Goal: Task Accomplishment & Management: Manage account settings

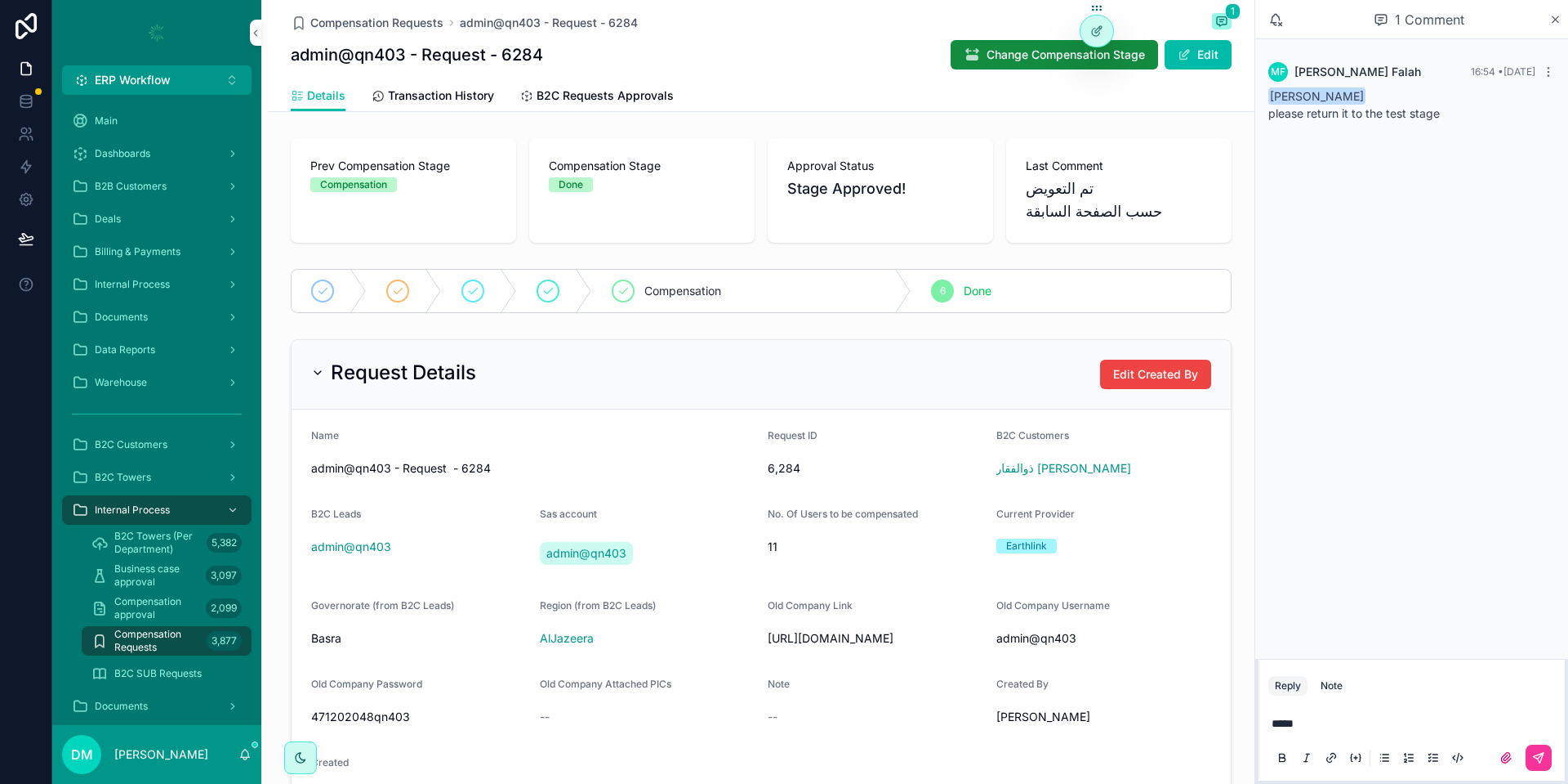
scroll to position [420, 0]
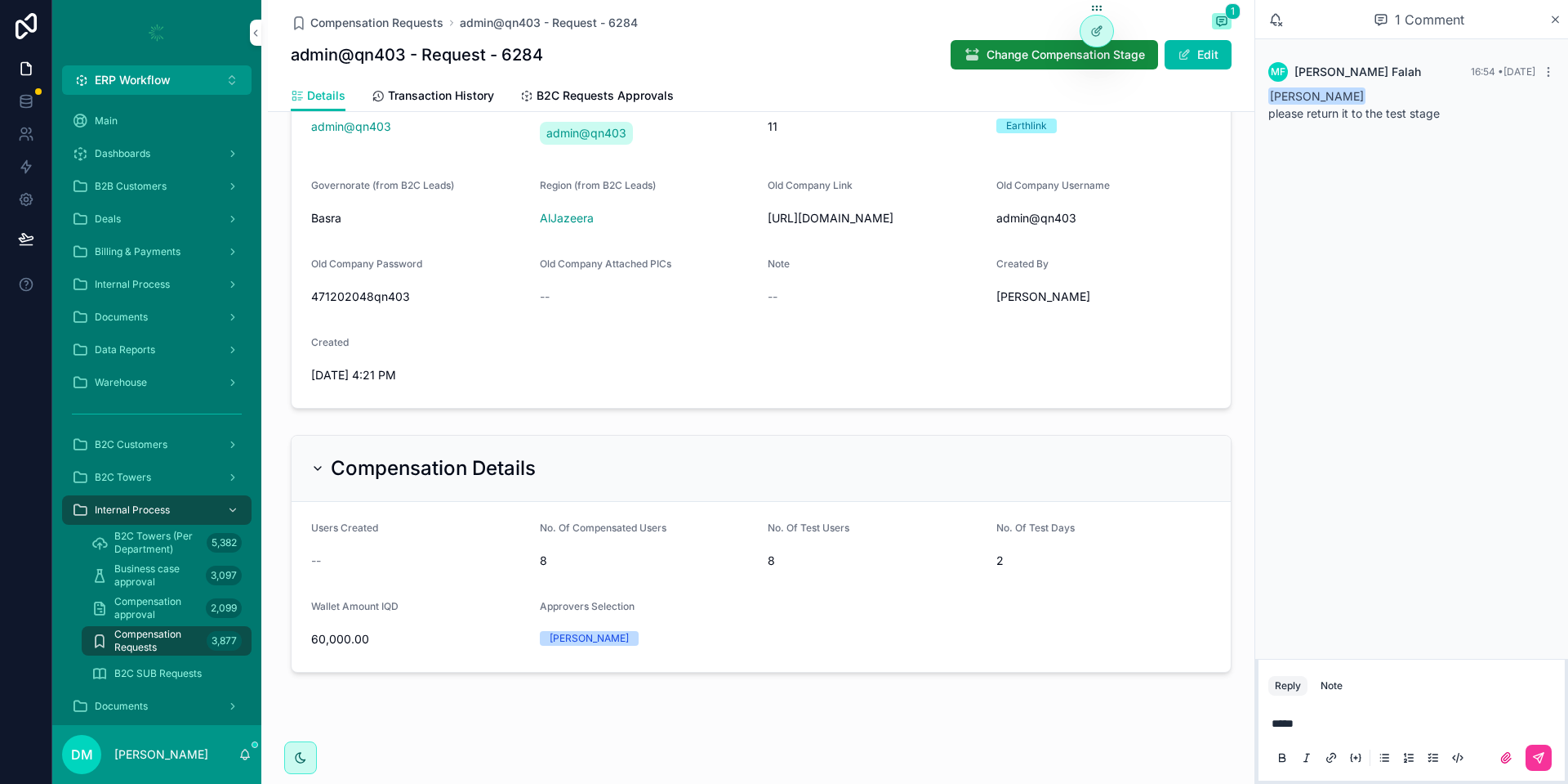
click at [1043, 783] on div "Compensation Requests admin@qn403 - Request - 6284 1 admin@qn403 - Request - 62…" at bounding box center [758, 392] width 993 height 784
